Goal: Task Accomplishment & Management: Manage account settings

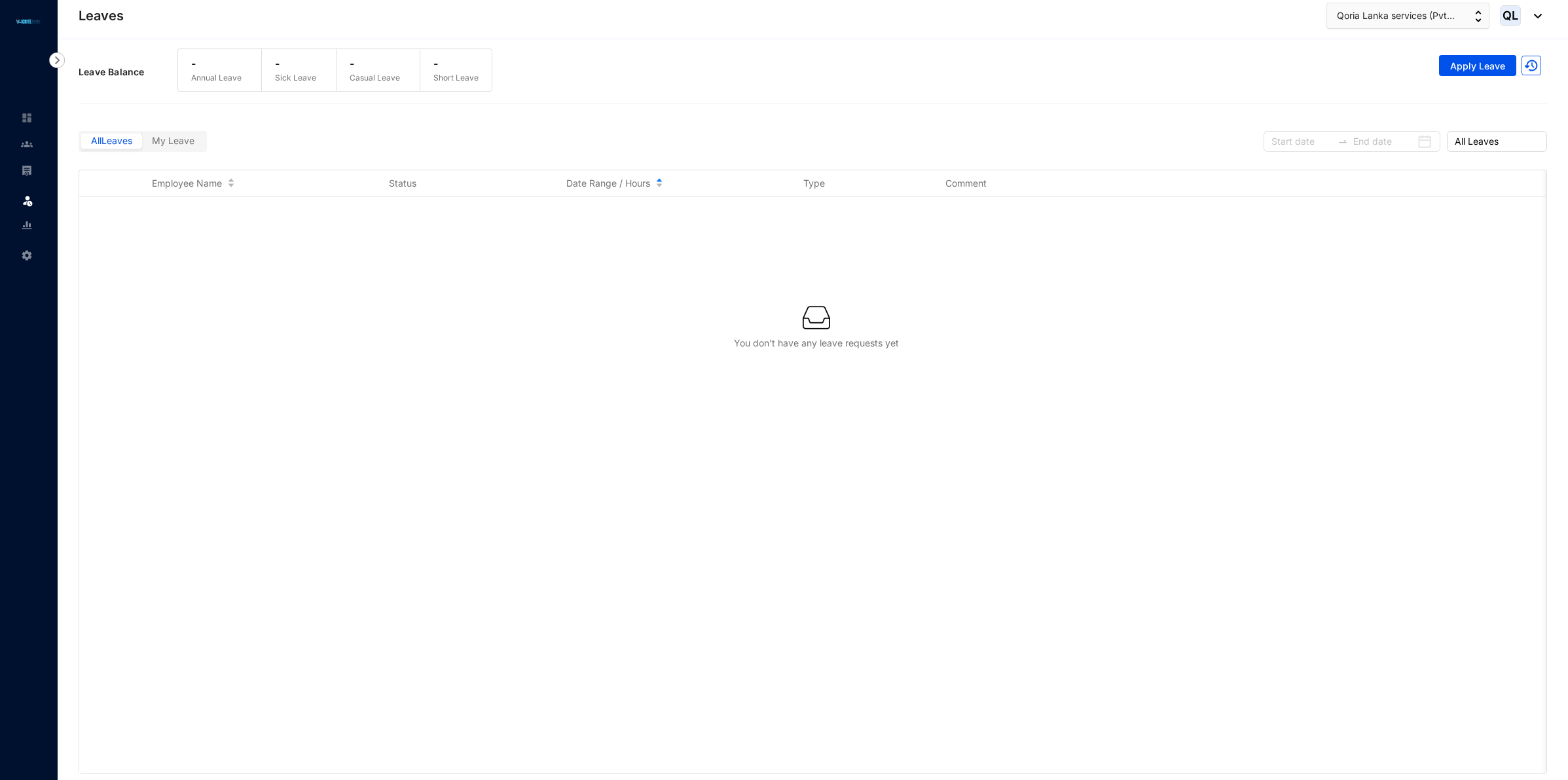
click at [27, 119] on img at bounding box center [27, 118] width 12 height 12
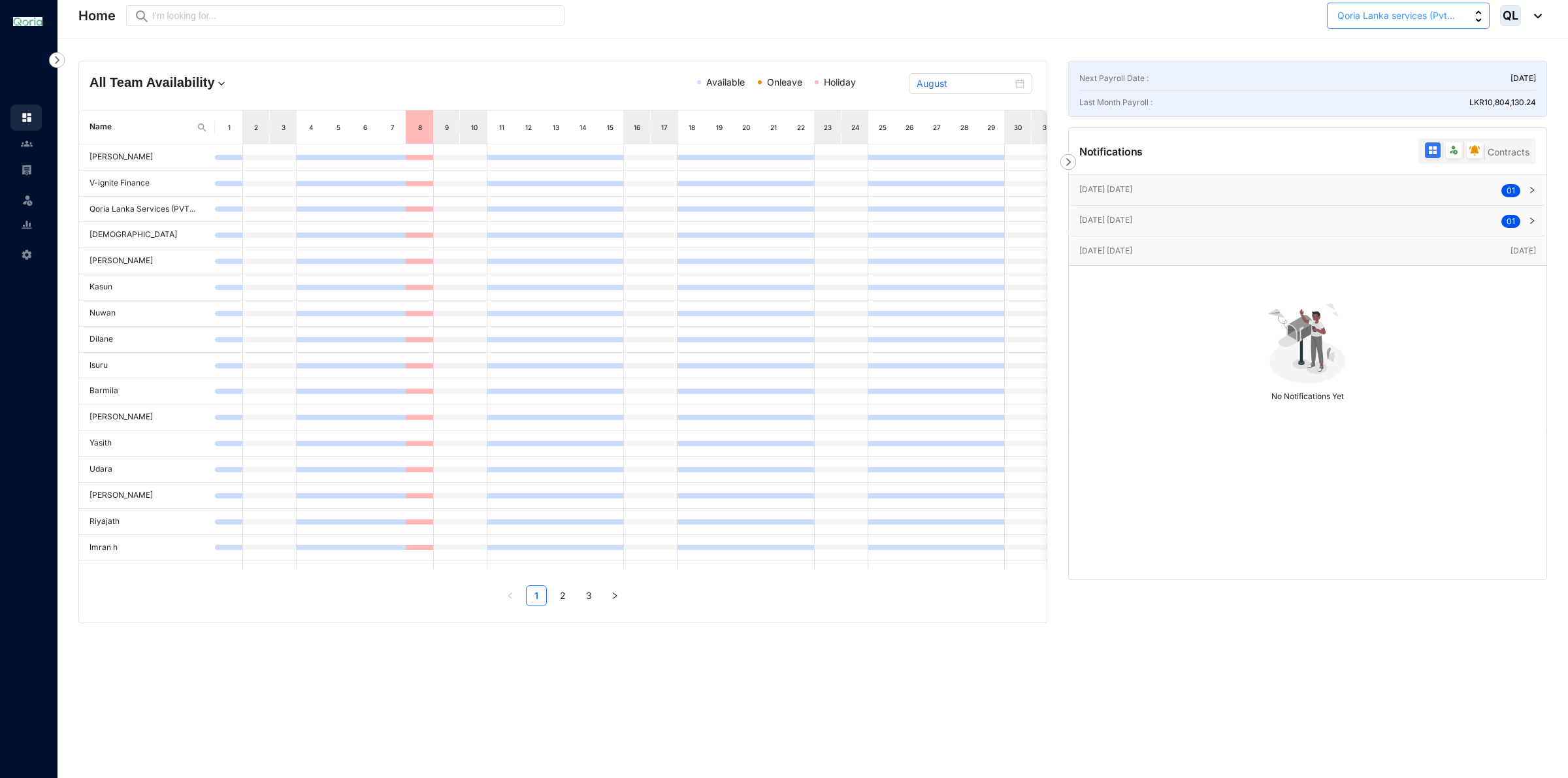
click at [1421, 14] on span "Qoria Lanka services (Pvt..." at bounding box center [1396, 15] width 117 height 14
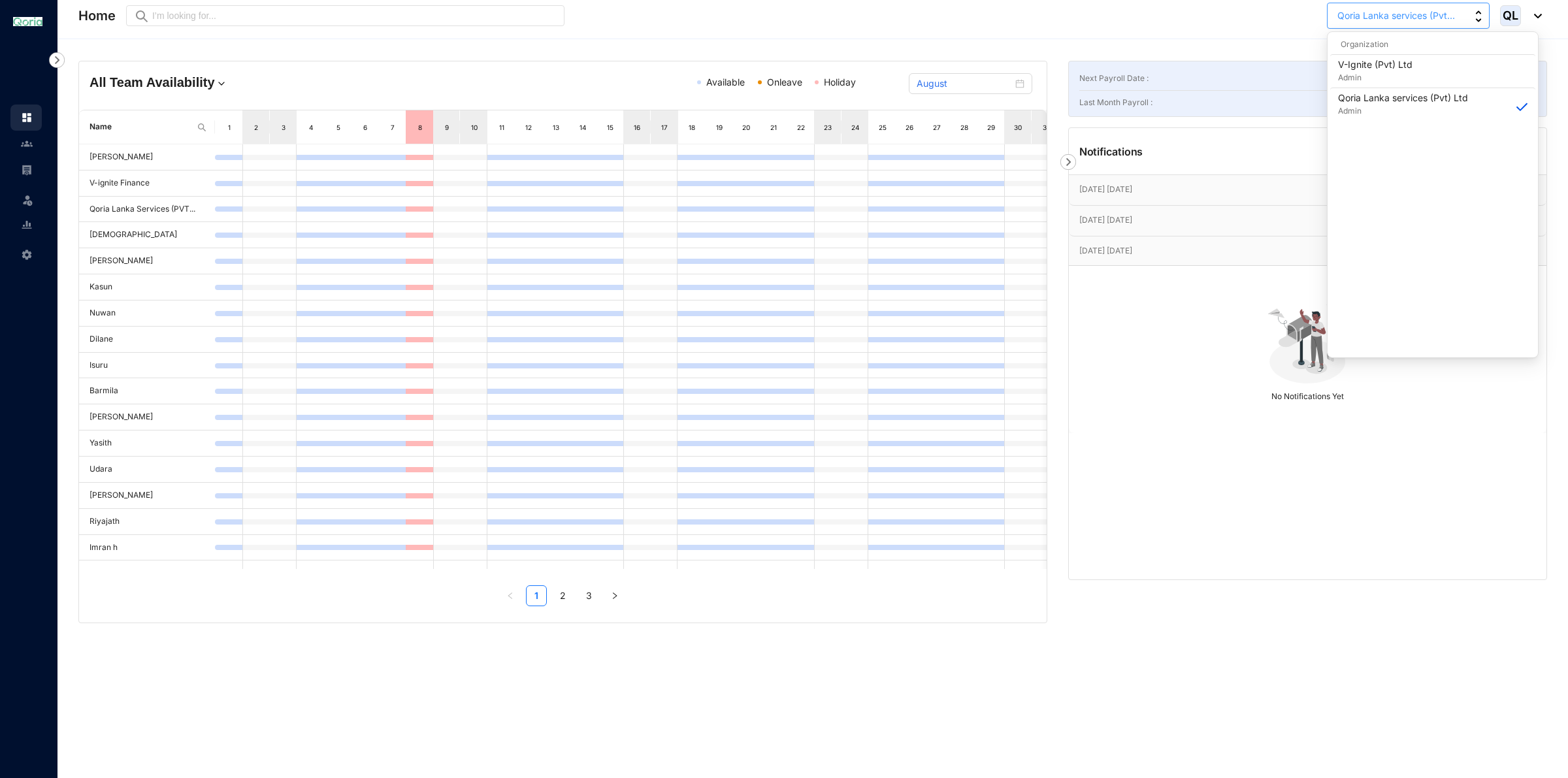
drag, startPoint x: 1335, startPoint y: 14, endPoint x: 1457, endPoint y: 26, distance: 122.6
click at [1457, 21] on button "Qoria Lanka services (Pvt..." at bounding box center [1408, 16] width 163 height 26
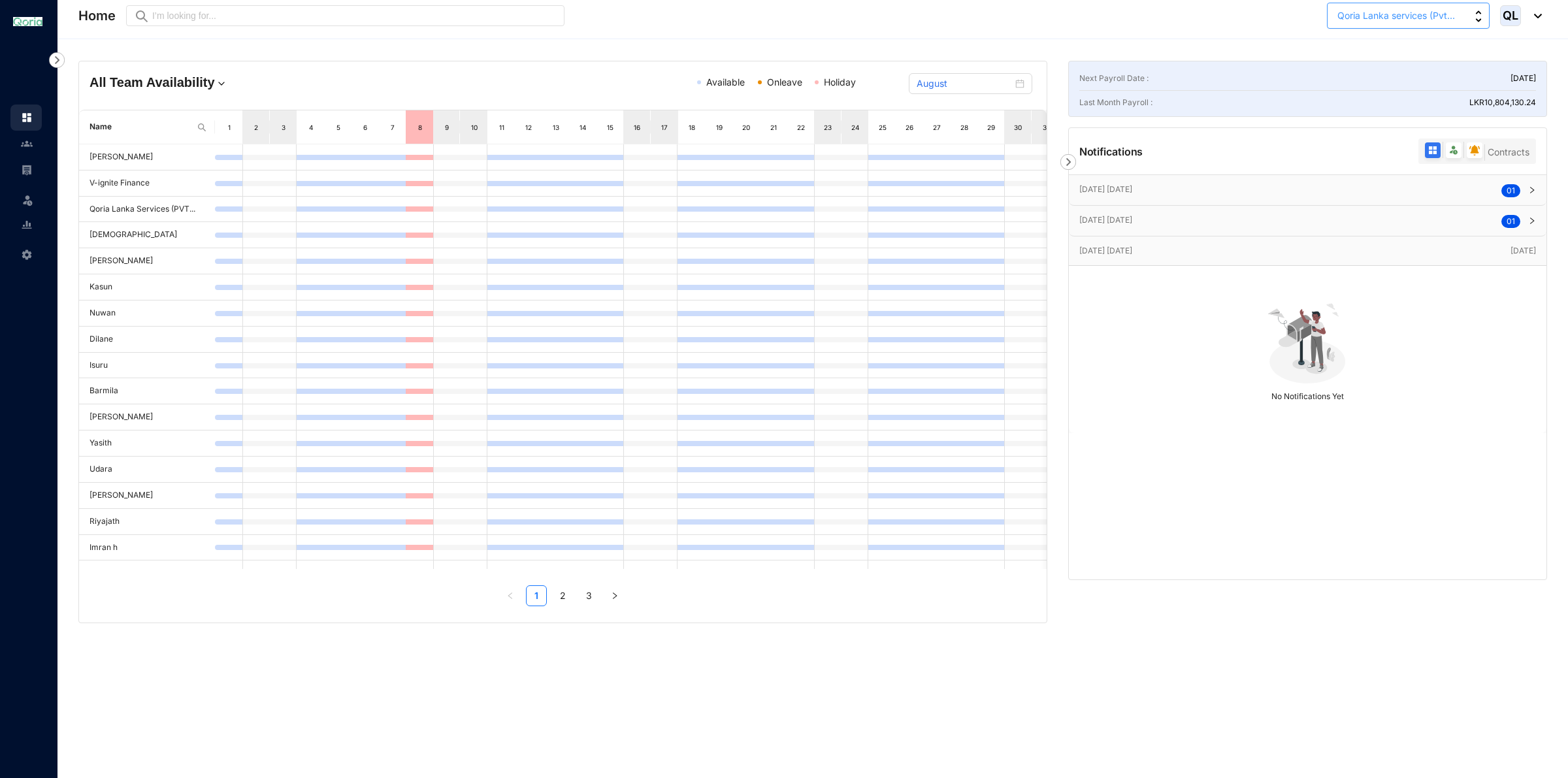
click at [1451, 20] on span "Qoria Lanka services (Pvt..." at bounding box center [1396, 15] width 117 height 14
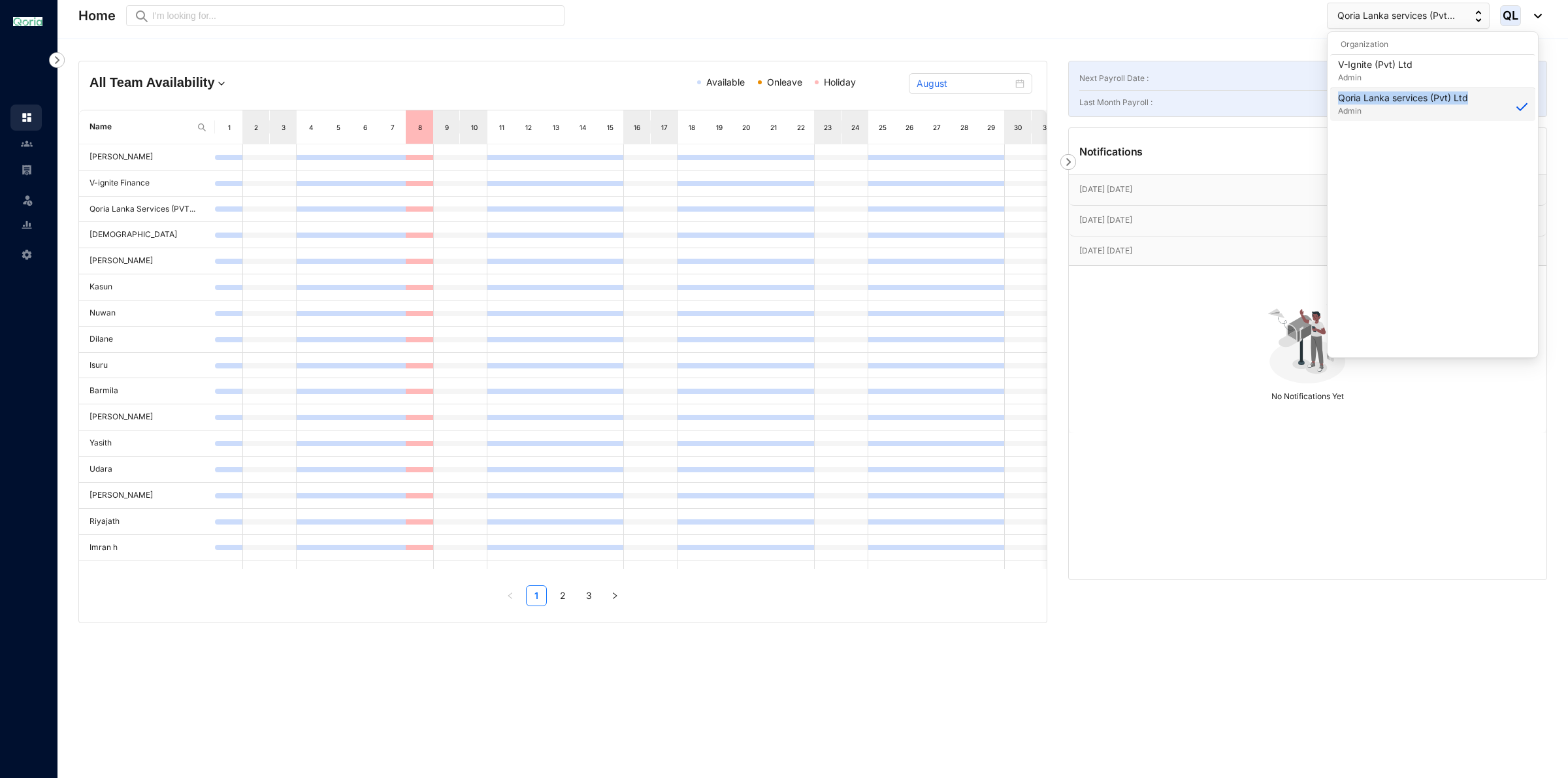
drag, startPoint x: 1477, startPoint y: 92, endPoint x: 1333, endPoint y: 98, distance: 144.1
click at [1333, 98] on li "Qoria Lanka services (Pvt) Ltd Admin" at bounding box center [1432, 104] width 205 height 33
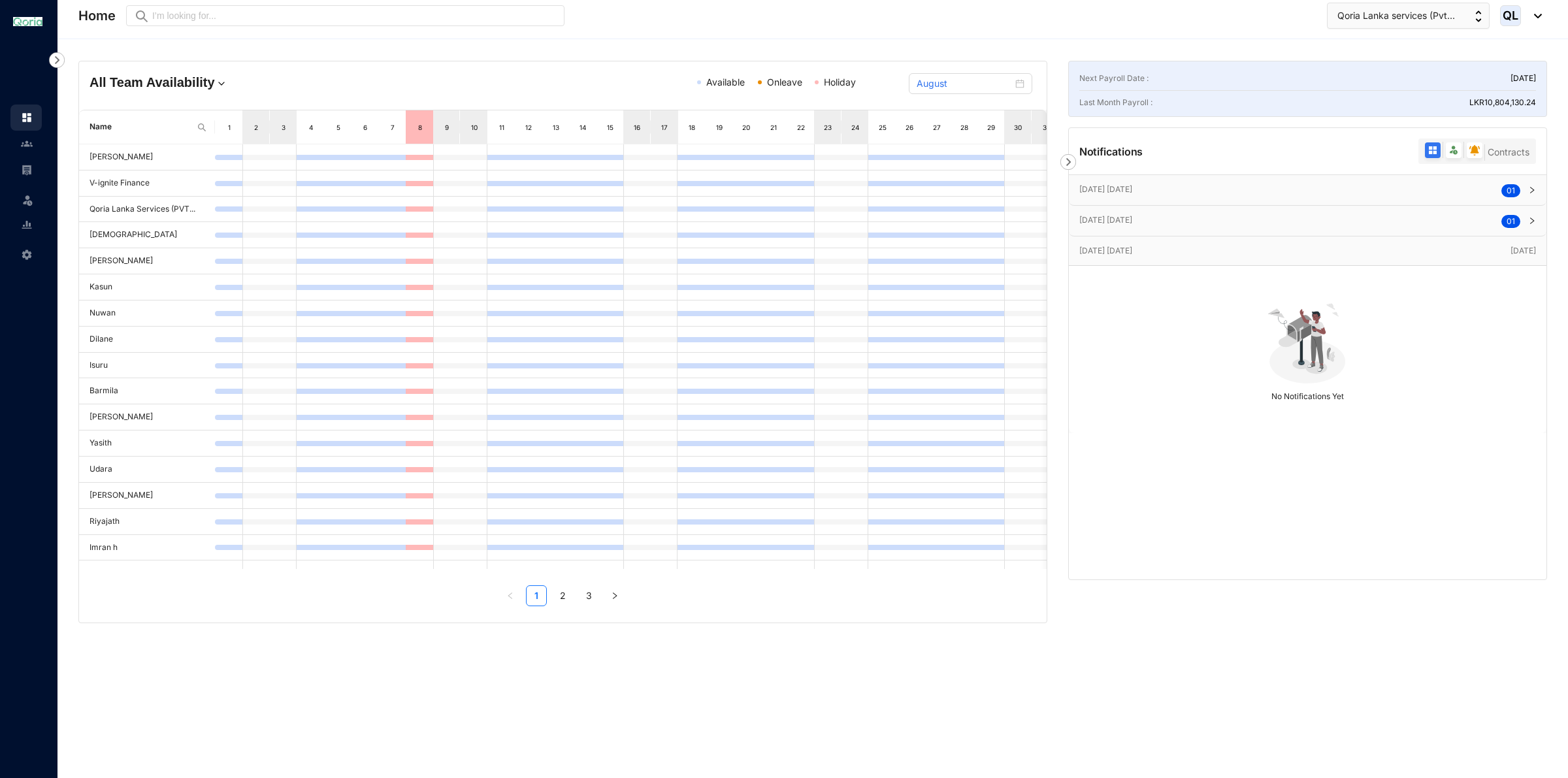
copy p "Qoria Lanka services (Pvt) Ltd"
click at [1459, 0] on header "Home Preview Qoria Lanka services (Pvt... QL" at bounding box center [813, 19] width 1510 height 39
